Goal: Transaction & Acquisition: Purchase product/service

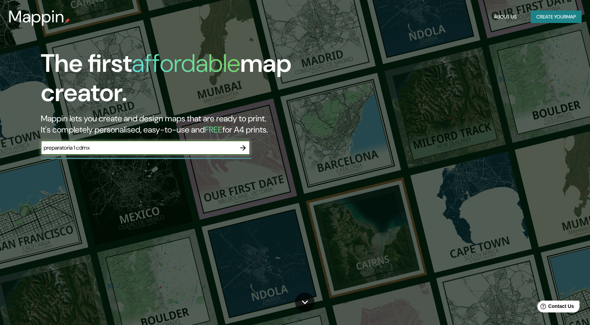
type input "preparatoria 1 cdmx"
click at [245, 148] on icon "button" at bounding box center [243, 148] width 6 height 6
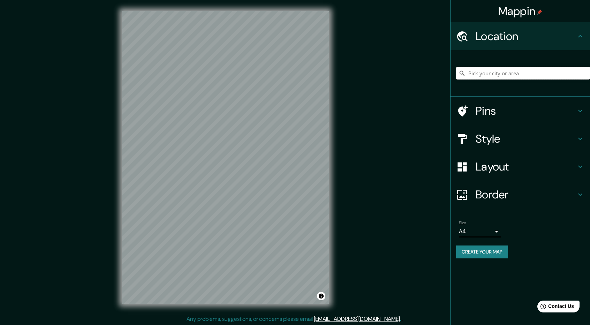
click at [508, 74] on input "Pick your city or area" at bounding box center [523, 73] width 134 height 13
type input "m"
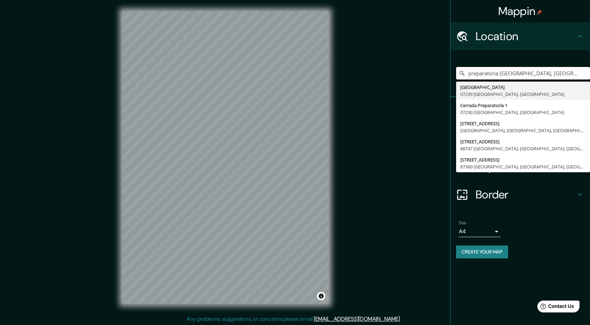
drag, startPoint x: 574, startPoint y: 73, endPoint x: 506, endPoint y: 67, distance: 68.3
click at [506, 67] on div "preparatoria [GEOGRAPHIC_DATA], [GEOGRAPHIC_DATA] 1 07239 [GEOGRAPHIC_DATA], [G…" at bounding box center [523, 73] width 134 height 35
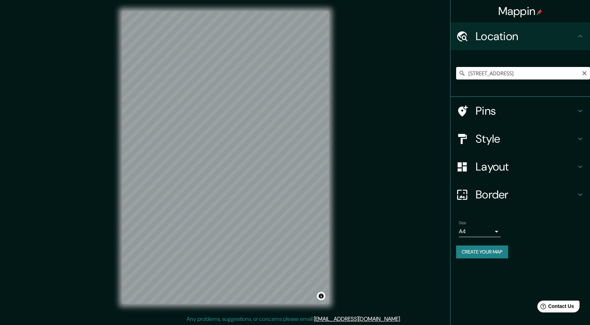
click at [568, 73] on input "[STREET_ADDRESS]" at bounding box center [523, 73] width 134 height 13
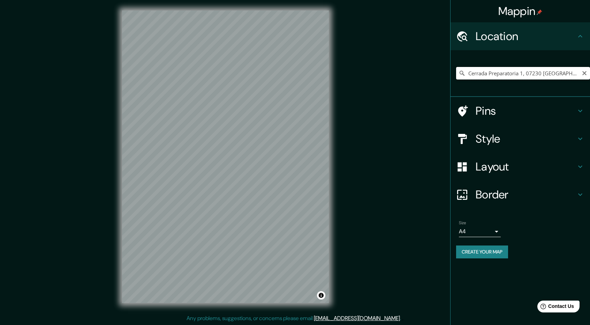
click at [514, 67] on input "Cerrada Preparatoria 1, 07230 [GEOGRAPHIC_DATA], [GEOGRAPHIC_DATA]" at bounding box center [523, 73] width 134 height 13
click at [496, 78] on input "Justo, [GEOGRAPHIC_DATA], [GEOGRAPHIC_DATA], B7627, [GEOGRAPHIC_DATA]" at bounding box center [523, 73] width 134 height 13
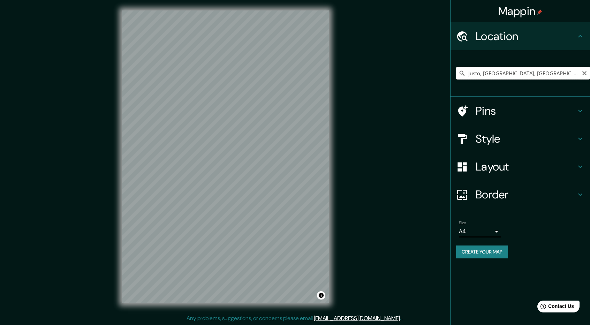
click at [496, 78] on input "Justo, [GEOGRAPHIC_DATA], [GEOGRAPHIC_DATA], B7627, [GEOGRAPHIC_DATA]" at bounding box center [523, 73] width 134 height 13
click at [522, 72] on input "[GEOGRAPHIC_DATA], [GEOGRAPHIC_DATA]" at bounding box center [523, 73] width 134 height 13
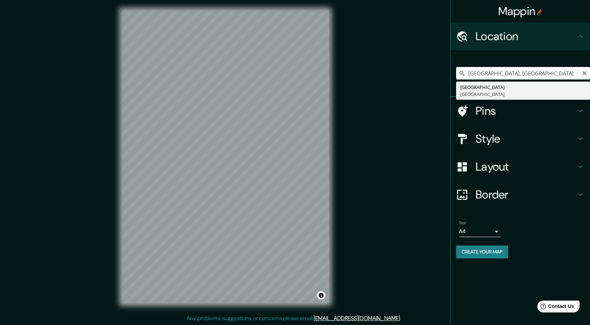
click at [522, 72] on input "[GEOGRAPHIC_DATA], [GEOGRAPHIC_DATA]" at bounding box center [523, 73] width 134 height 13
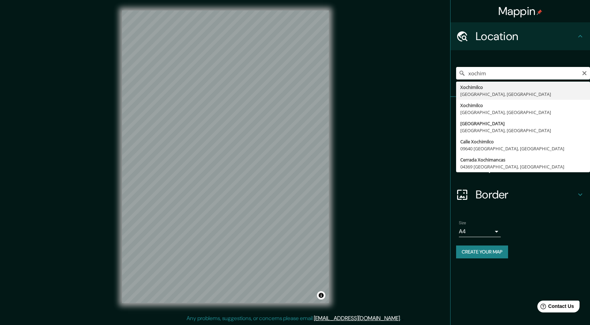
type input "Xochimilco, [GEOGRAPHIC_DATA], [GEOGRAPHIC_DATA]"
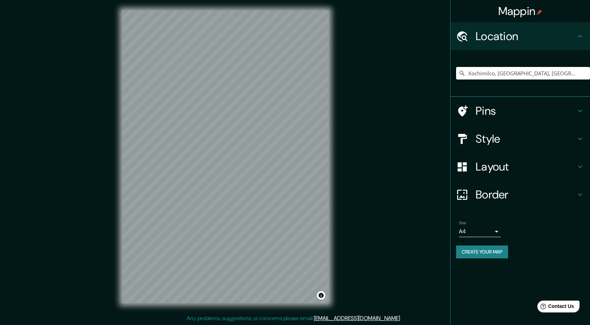
click at [381, 168] on div "Mappin Location [GEOGRAPHIC_DATA], [GEOGRAPHIC_DATA], [GEOGRAPHIC_DATA] Pins St…" at bounding box center [295, 162] width 590 height 326
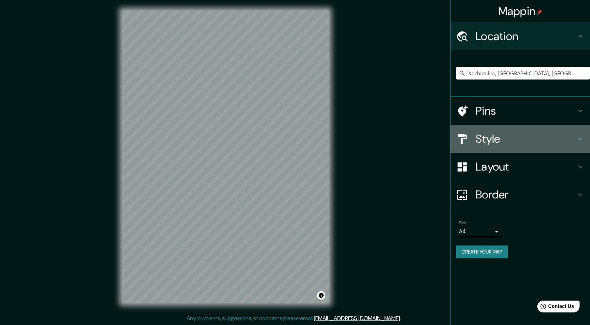
click at [536, 138] on h4 "Style" at bounding box center [526, 139] width 100 height 14
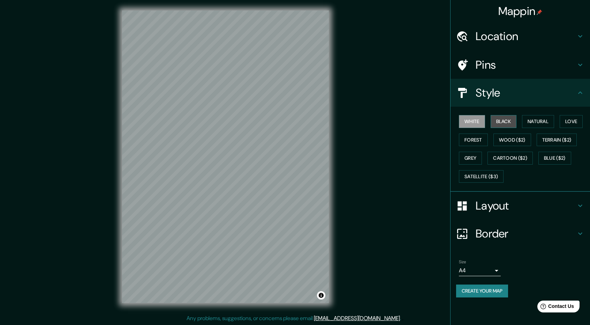
click at [506, 117] on button "Black" at bounding box center [504, 121] width 26 height 13
click at [551, 122] on button "Natural" at bounding box center [538, 121] width 32 height 13
click at [471, 120] on button "White" at bounding box center [472, 121] width 26 height 13
